Goal: Information Seeking & Learning: Learn about a topic

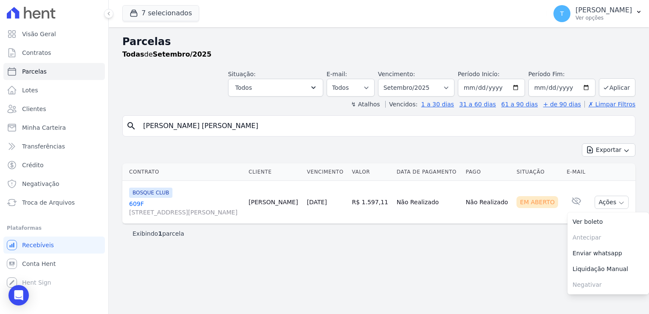
select select
click at [43, 130] on span "Minha Carteira" at bounding box center [44, 127] width 44 height 8
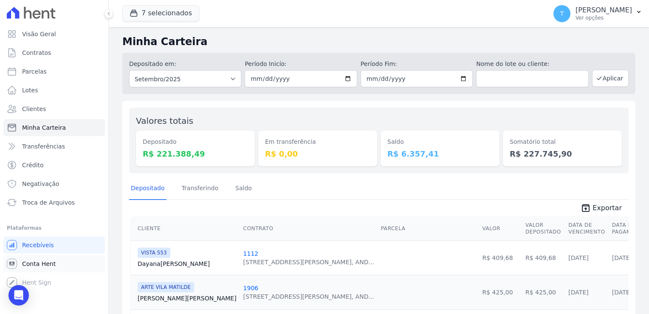
click at [45, 266] on span "Conta Hent" at bounding box center [39, 263] width 34 height 8
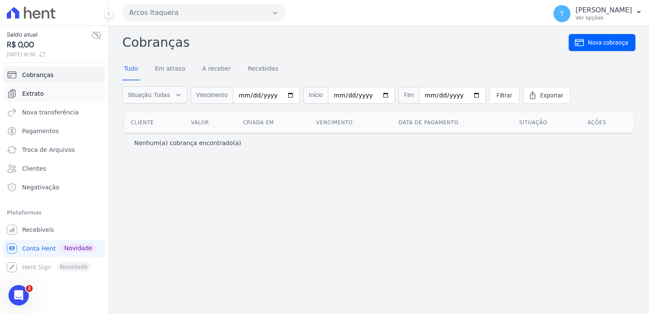
click at [31, 91] on span "Extrato" at bounding box center [33, 93] width 22 height 8
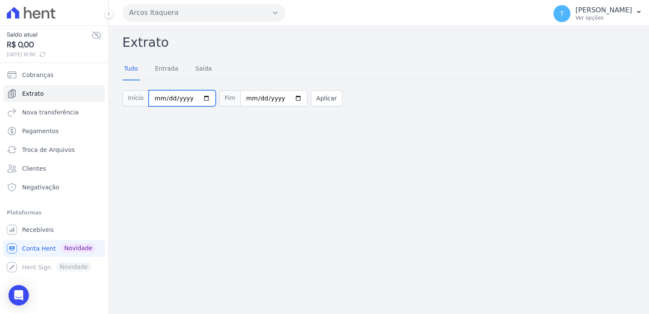
click at [200, 99] on input "[DATE]" at bounding box center [182, 98] width 67 height 16
type input "[DATE]"
click at [285, 98] on input "[DATE]" at bounding box center [273, 98] width 67 height 16
type input "[DATE]"
click at [314, 98] on button "Aplicar" at bounding box center [326, 98] width 31 height 16
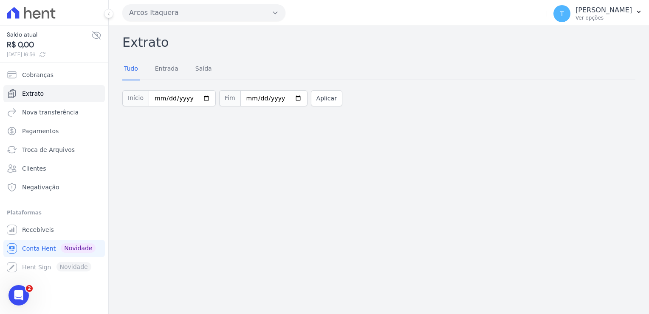
click at [150, 16] on button "Arcos Itaquera" at bounding box center [203, 12] width 163 height 17
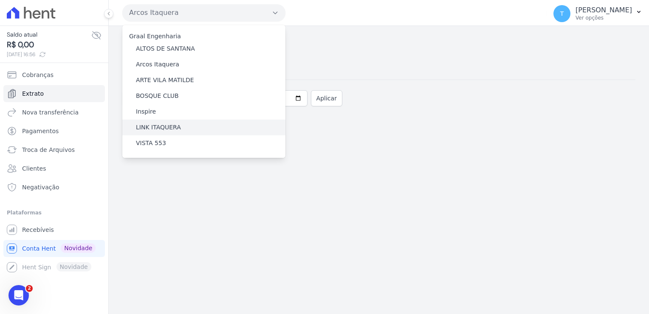
click at [146, 126] on label "LINK ITAQUERA" at bounding box center [158, 127] width 45 height 9
click at [0, 0] on input "LINK ITAQUERA" at bounding box center [0, 0] width 0 height 0
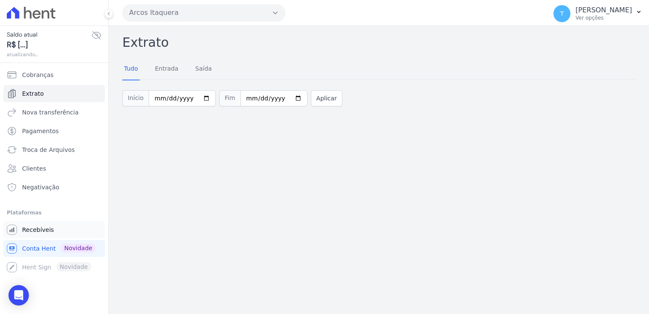
click at [38, 228] on span "Recebíveis" at bounding box center [38, 229] width 32 height 8
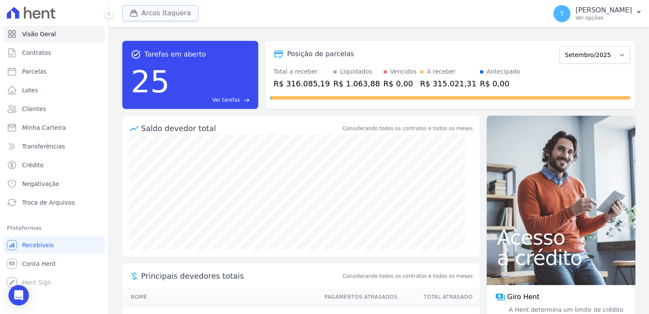
click at [169, 11] on button "Arcos Itaquera" at bounding box center [160, 13] width 76 height 16
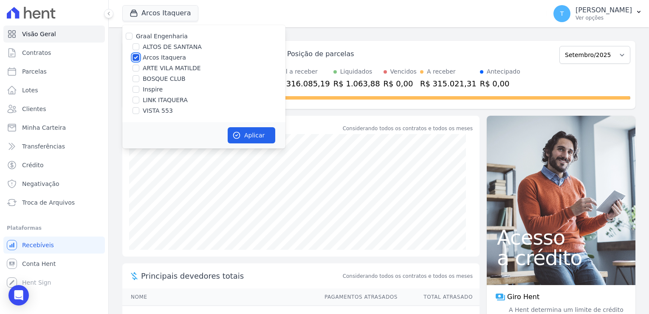
click at [136, 59] on input "Arcos Itaquera" at bounding box center [136, 57] width 7 height 7
checkbox input "false"
click at [135, 96] on div at bounding box center [136, 100] width 7 height 8
click at [136, 102] on input "LINK ITAQUERA" at bounding box center [136, 99] width 7 height 7
checkbox input "true"
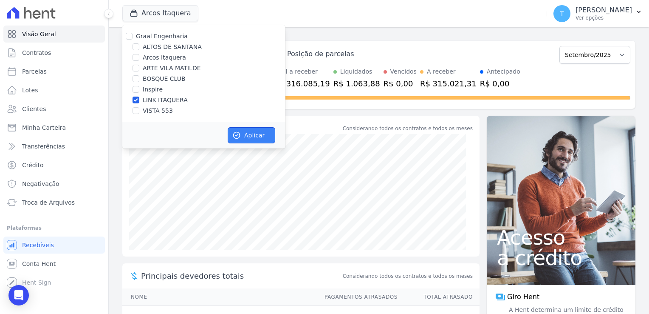
click at [254, 133] on button "Aplicar" at bounding box center [252, 135] width 48 height 16
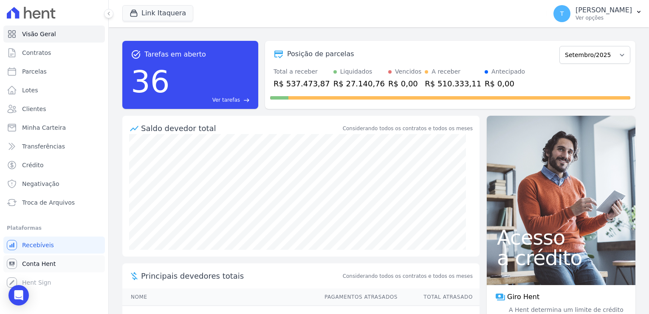
click at [36, 265] on span "Conta Hent" at bounding box center [39, 263] width 34 height 8
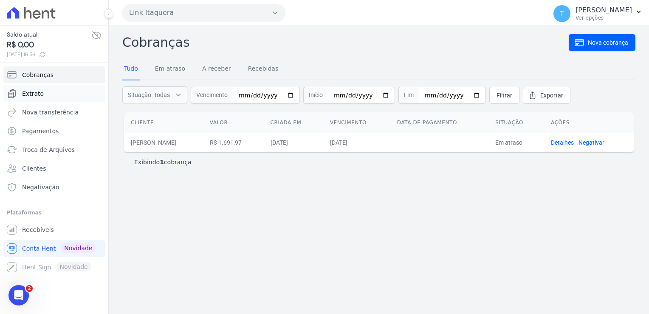
click at [40, 93] on span "Extrato" at bounding box center [33, 93] width 22 height 8
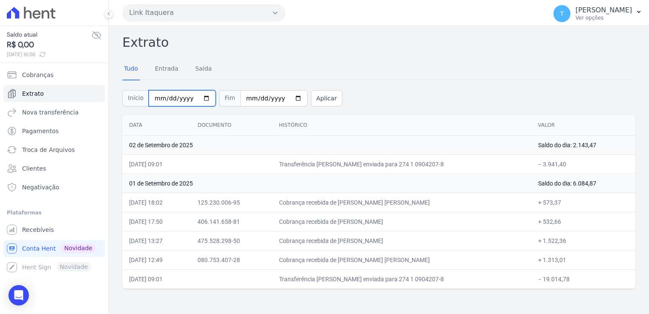
click at [201, 99] on input "[DATE]" at bounding box center [182, 98] width 67 height 16
type input "[DATE]"
click at [286, 97] on input "[DATE]" at bounding box center [273, 98] width 67 height 16
type input "[DATE]"
click at [314, 98] on button "Aplicar" at bounding box center [326, 98] width 31 height 16
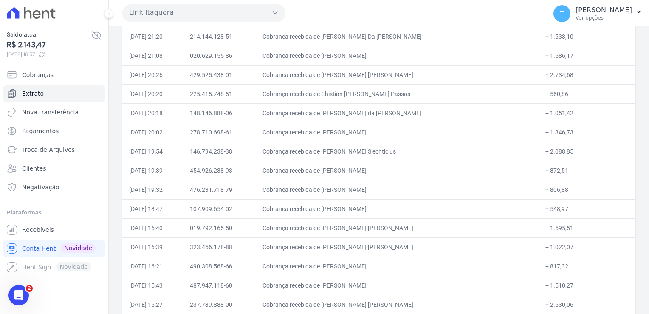
scroll to position [5938, 0]
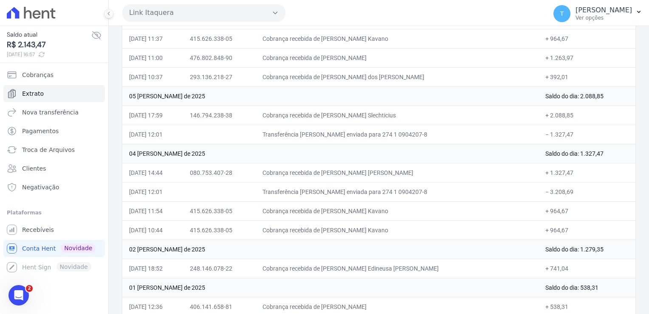
drag, startPoint x: 356, startPoint y: 277, endPoint x: 420, endPoint y: 278, distance: 63.3
click at [420, 297] on td "Cobrança recebida de Erick Alves de Carvalho" at bounding box center [397, 306] width 283 height 19
drag, startPoint x: 130, startPoint y: 239, endPoint x: 564, endPoint y: 238, distance: 434.7
click at [564, 258] on tr "02/08/2025, 18:52 248.146.078-22 Cobrança recebida de Andreia Edineusa De Faria…" at bounding box center [378, 267] width 513 height 19
drag, startPoint x: 130, startPoint y: 201, endPoint x: 565, endPoint y: 202, distance: 434.2
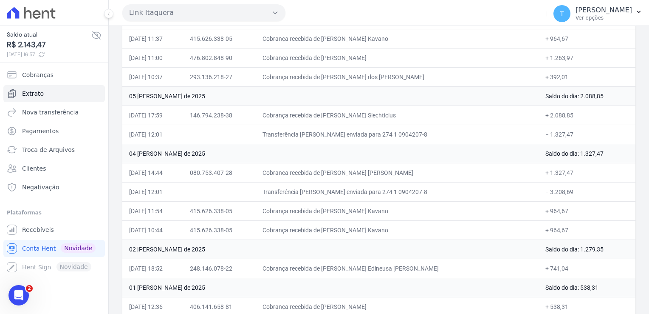
click at [565, 220] on tr "04/08/2025, 10:44 415.626.338-05 Cobrança recebida de Allan Americo Damas Kavan…" at bounding box center [378, 229] width 513 height 19
click at [552, 201] on td "+ 964,67" at bounding box center [587, 210] width 97 height 19
drag, startPoint x: 129, startPoint y: 181, endPoint x: 572, endPoint y: 207, distance: 444.3
click at [563, 182] on td "− 3.208,69" at bounding box center [587, 191] width 97 height 19
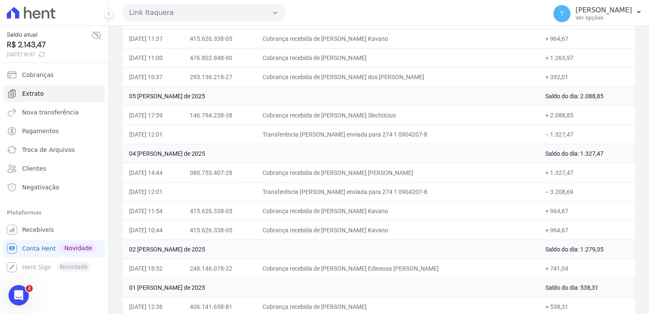
click at [556, 182] on td "− 3.208,69" at bounding box center [587, 191] width 97 height 19
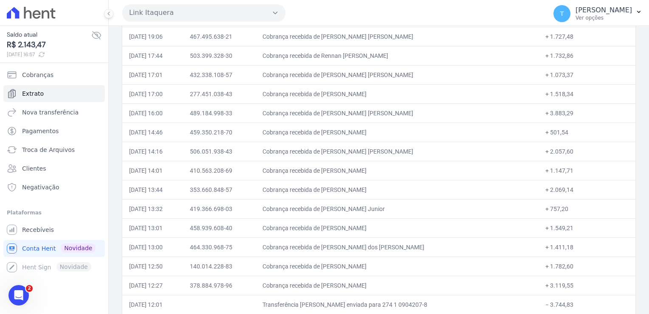
scroll to position [5683, 0]
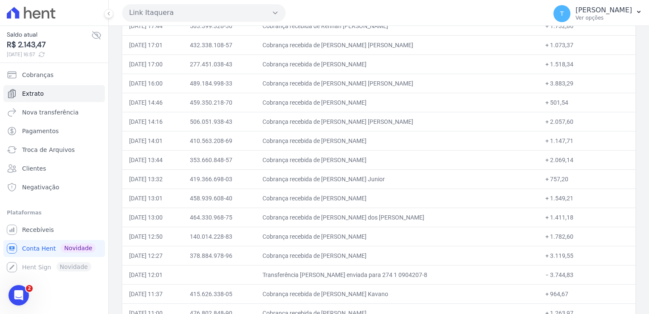
drag, startPoint x: 559, startPoint y: 247, endPoint x: 292, endPoint y: 248, distance: 266.8
click at [292, 265] on tr "06/08/2025, 12:01 Transferência TED enviada para 274 1 0904207-8 − 3.744,83" at bounding box center [378, 274] width 513 height 19
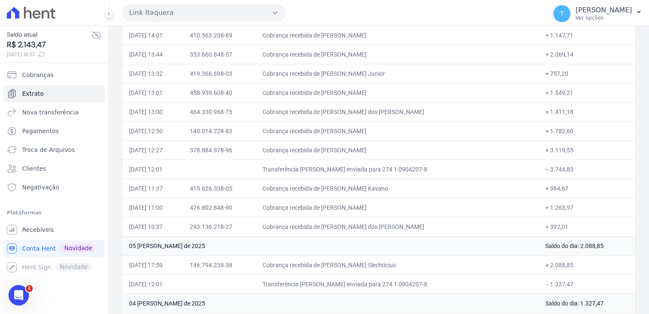
scroll to position [5895, 0]
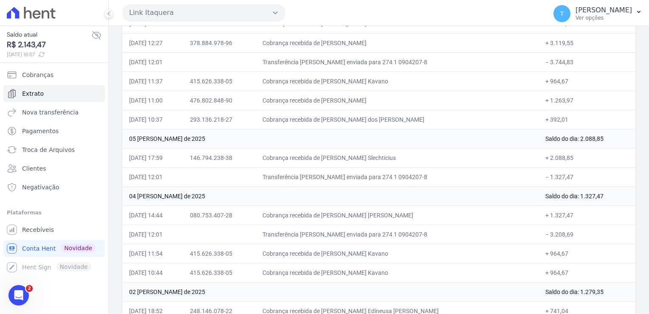
drag, startPoint x: 296, startPoint y: 187, endPoint x: 564, endPoint y: 190, distance: 268.1
click at [564, 205] on tr "04/08/2025, 14:44 080.753.407-28 Cobrança recebida de Maria Jose Pereira Araujo…" at bounding box center [378, 214] width 513 height 19
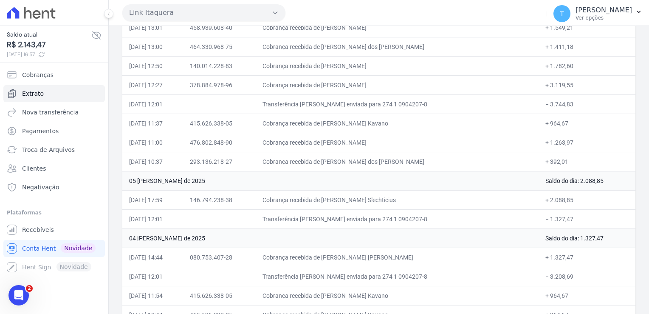
scroll to position [5853, 0]
drag, startPoint x: 296, startPoint y: 76, endPoint x: 567, endPoint y: 78, distance: 271.1
click at [567, 95] on tr "06/08/2025, 12:01 Transferência TED enviada para 274 1 0904207-8 − 3.744,83" at bounding box center [378, 104] width 513 height 19
drag, startPoint x: 130, startPoint y: 171, endPoint x: 565, endPoint y: 169, distance: 434.7
click at [565, 190] on tr "05/08/2025, 17:59 146.794.238-38 Cobrança recebida de Luciano Barreto Slechtici…" at bounding box center [378, 199] width 513 height 19
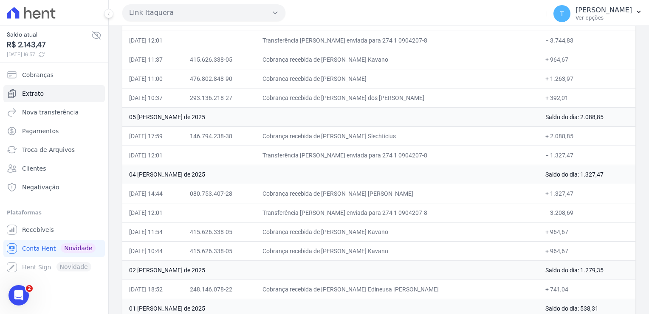
scroll to position [5938, 0]
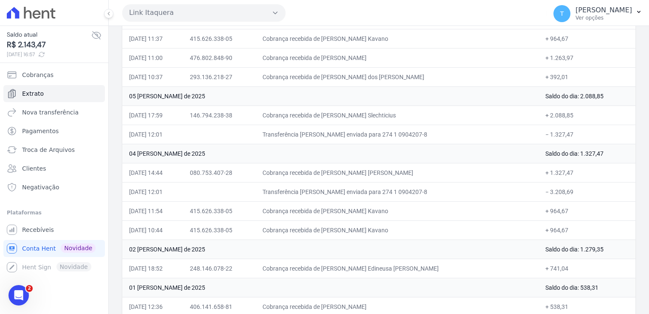
click at [540, 163] on td "+ 1.327,47" at bounding box center [587, 172] width 97 height 19
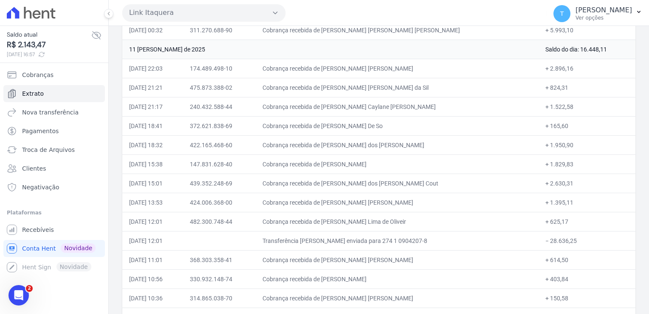
scroll to position [3941, 0]
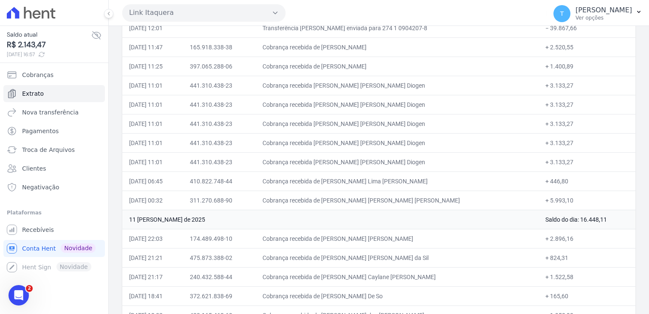
click at [440, 152] on td "Cobrança recebida de Marcos Jorge De Queiros Diogen" at bounding box center [397, 161] width 283 height 19
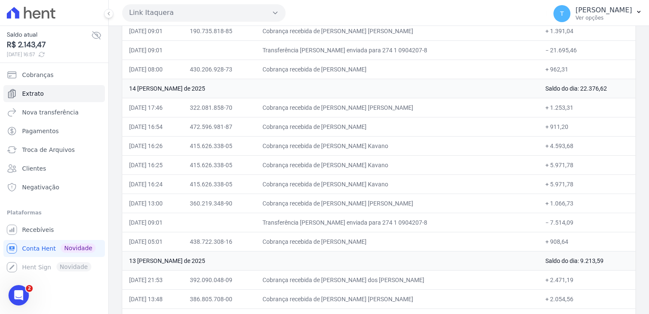
scroll to position [3558, 0]
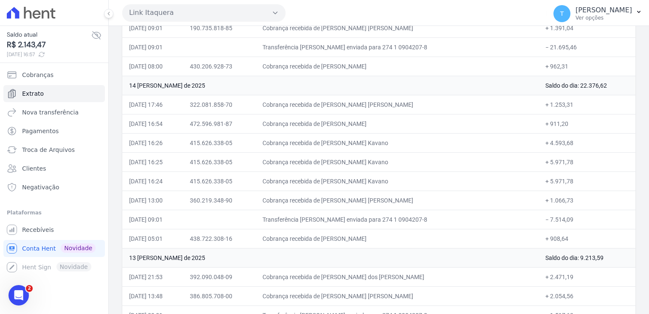
drag, startPoint x: 560, startPoint y: 201, endPoint x: 527, endPoint y: 200, distance: 32.8
click at [539, 209] on td "− 7.514,09" at bounding box center [587, 218] width 97 height 19
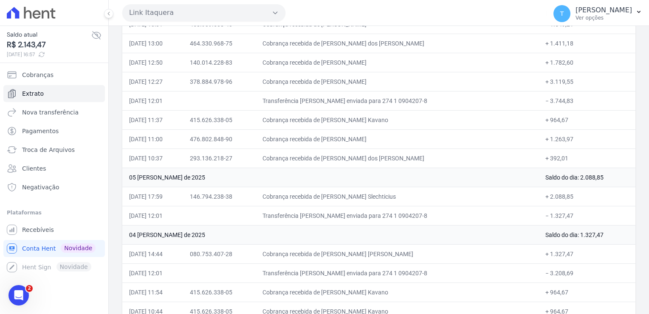
scroll to position [5853, 0]
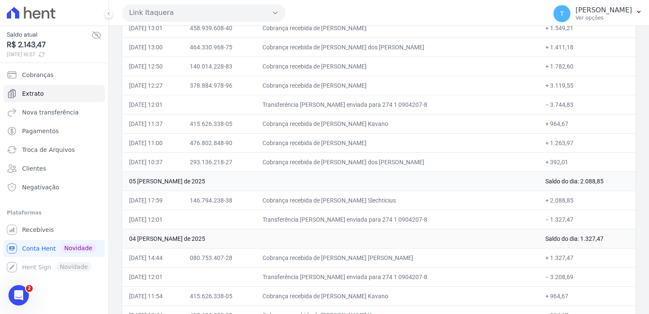
drag, startPoint x: 552, startPoint y: 136, endPoint x: 127, endPoint y: 120, distance: 424.3
click at [355, 133] on td "Cobrança recebida de Diogo Amorim Da Silva" at bounding box center [397, 142] width 283 height 19
drag, startPoint x: 355, startPoint y: 116, endPoint x: 419, endPoint y: 116, distance: 63.3
click at [419, 133] on td "Cobrança recebida de Diogo Amorim Da Silva" at bounding box center [397, 142] width 283 height 19
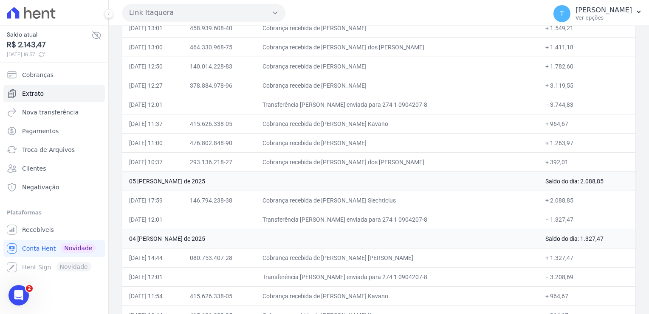
copy td "Diogo Amorim Da Silva"
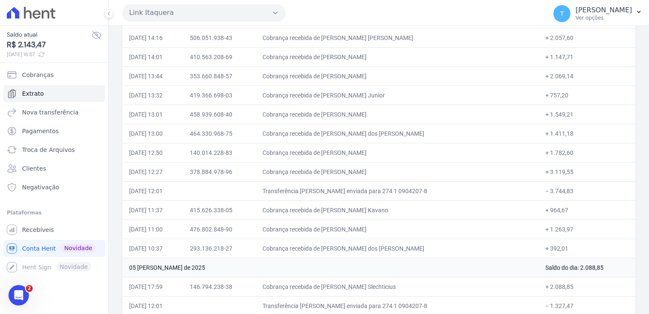
scroll to position [5768, 0]
click at [36, 228] on span "Recebíveis" at bounding box center [38, 229] width 32 height 8
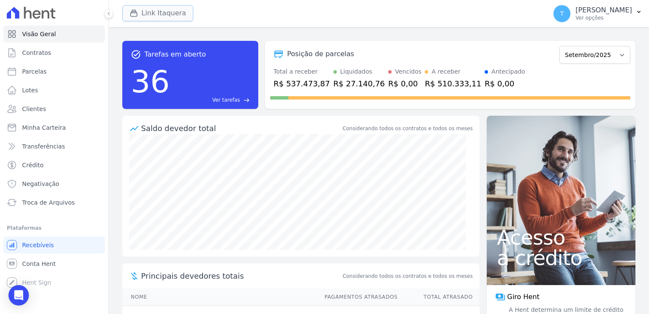
click at [166, 14] on button "Link Itaquera" at bounding box center [157, 13] width 71 height 16
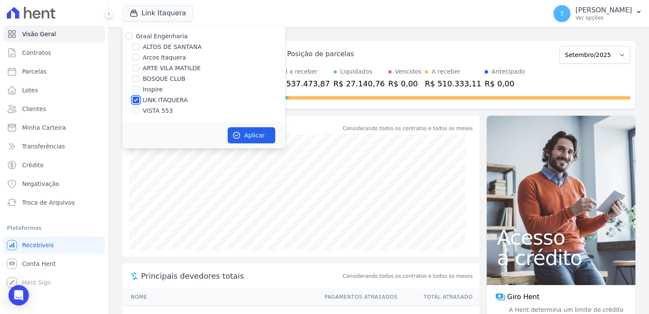
click at [136, 99] on input "LINK ITAQUERA" at bounding box center [136, 99] width 7 height 7
checkbox input "false"
click at [136, 90] on input "Inspire" at bounding box center [136, 89] width 7 height 7
checkbox input "true"
click at [261, 136] on button "Aplicar" at bounding box center [252, 135] width 48 height 16
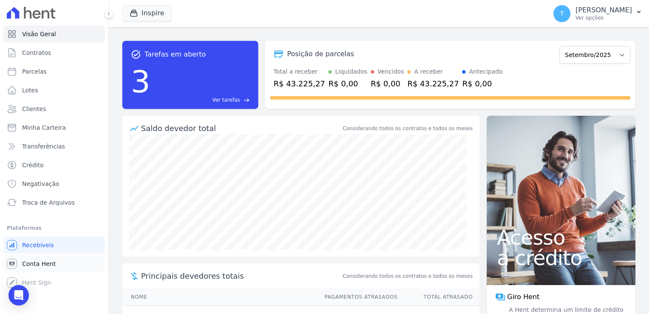
click at [32, 266] on span "Conta Hent" at bounding box center [39, 263] width 34 height 8
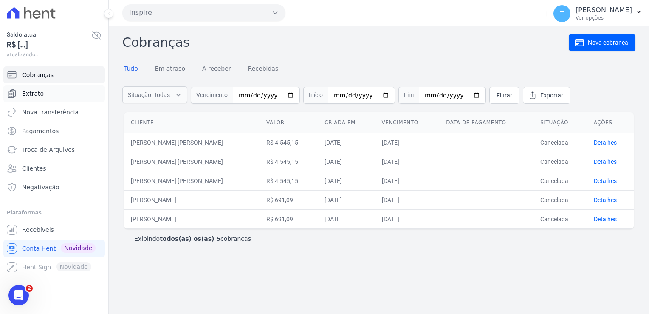
click at [52, 96] on link "Extrato" at bounding box center [54, 93] width 102 height 17
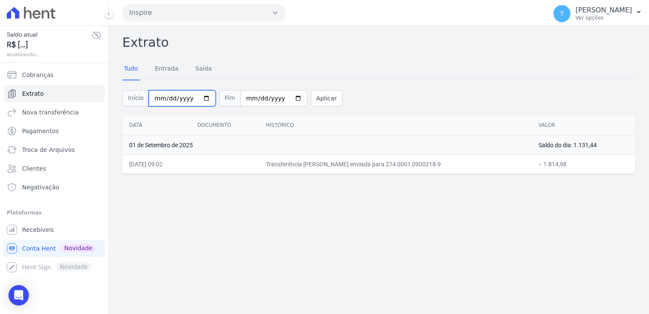
click at [199, 96] on input "[DATE]" at bounding box center [182, 98] width 67 height 16
type input "[DATE]"
click at [284, 99] on input "[DATE]" at bounding box center [273, 98] width 67 height 16
type input "[DATE]"
click at [316, 95] on button "Aplicar" at bounding box center [326, 98] width 31 height 16
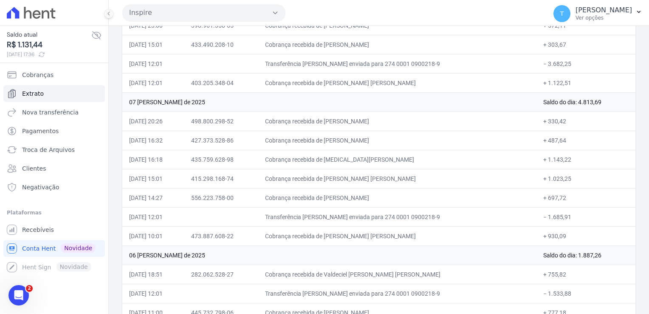
scroll to position [1189, 0]
click at [484, 216] on td "Transferência TED enviada para 274 0001 0900218-9" at bounding box center [397, 217] width 278 height 19
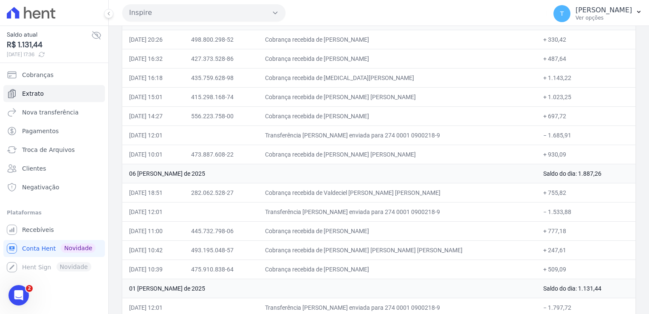
scroll to position [1274, 0]
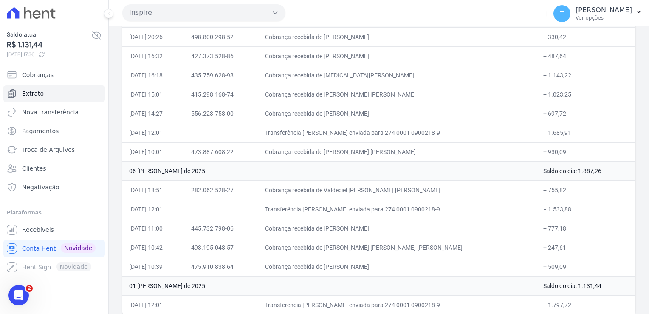
click at [361, 242] on td "Cobrança recebida de Renato Costa Lopes da Silva" at bounding box center [397, 247] width 278 height 19
drag, startPoint x: 359, startPoint y: 239, endPoint x: 437, endPoint y: 240, distance: 78.2
click at [437, 240] on td "Cobrança recebida de Renato Costa Lopes da Silva" at bounding box center [397, 247] width 278 height 19
copy td "Renato Costa Lopes da Silva"
